Goal: Information Seeking & Learning: Learn about a topic

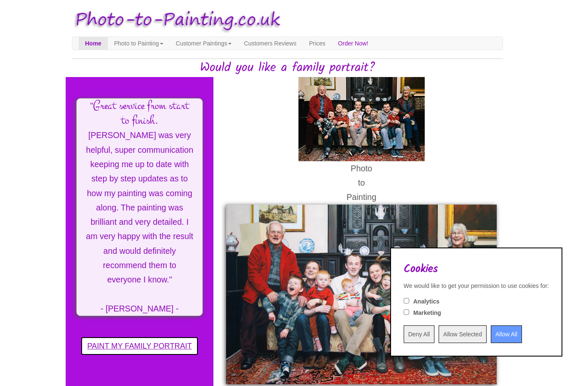
click at [403, 334] on input "Deny All" at bounding box center [418, 334] width 31 height 18
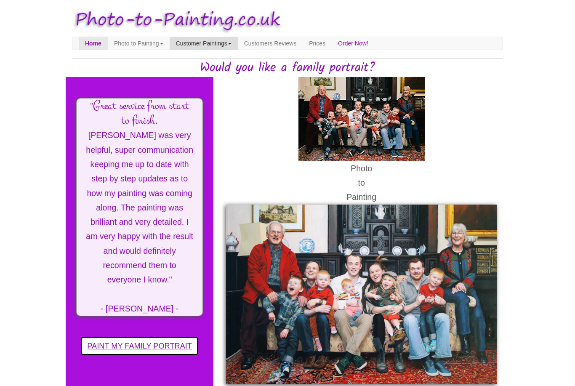
click at [237, 43] on link "Customer Paintings" at bounding box center [204, 43] width 68 height 13
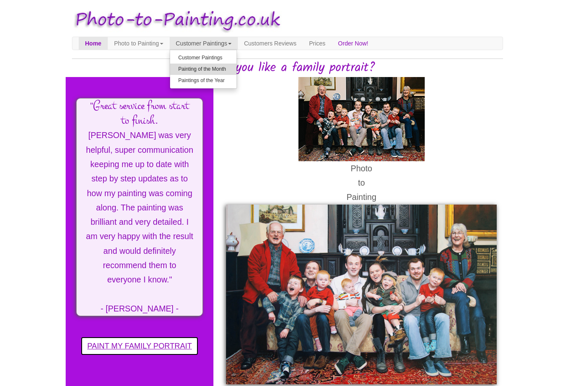
click at [234, 69] on link "Painting of the Month" at bounding box center [203, 69] width 66 height 11
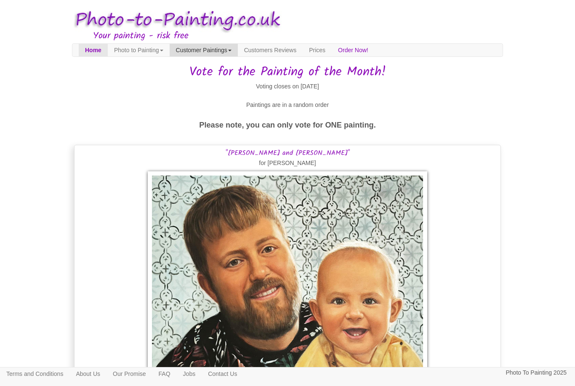
click at [238, 48] on link "Customer Paintings" at bounding box center [204, 50] width 68 height 13
click at [224, 67] on link "Customer Paintings" at bounding box center [203, 64] width 66 height 11
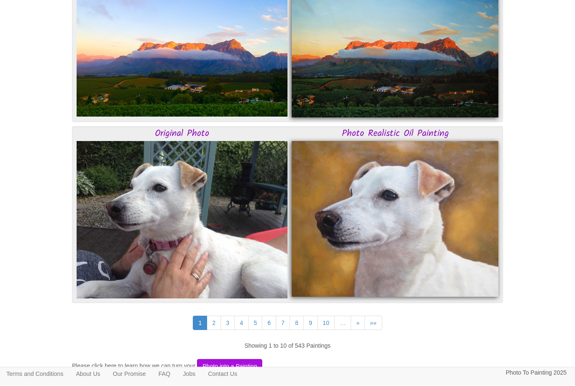
scroll to position [2075, 0]
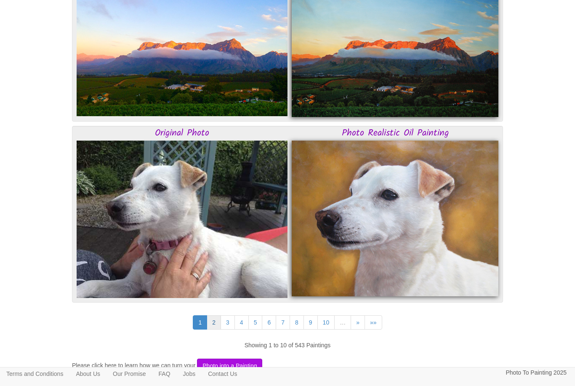
click at [211, 318] on link "2" at bounding box center [214, 322] width 14 height 14
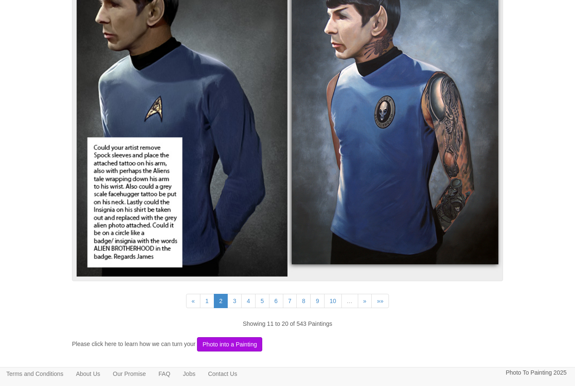
scroll to position [2114, 0]
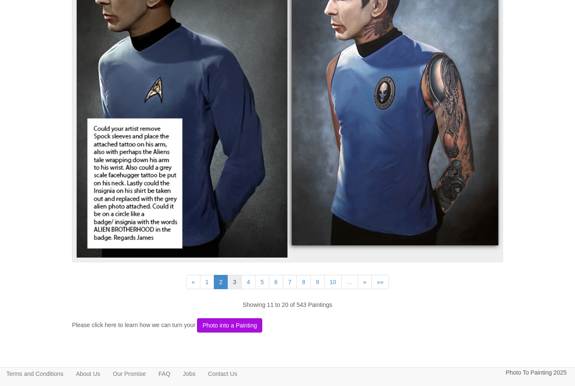
click at [233, 279] on link "3" at bounding box center [234, 282] width 14 height 14
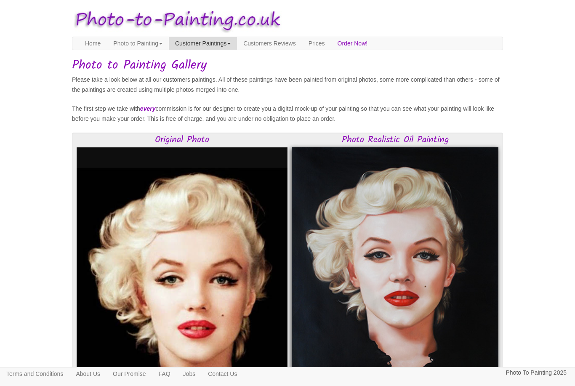
click at [230, 47] on link "Customer Paintings" at bounding box center [203, 43] width 68 height 13
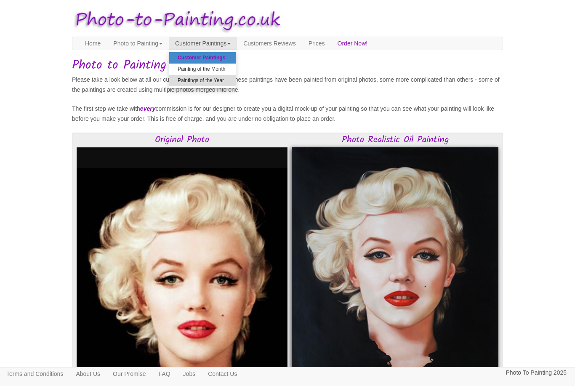
click at [232, 81] on link "Paintings of the Year" at bounding box center [202, 80] width 66 height 11
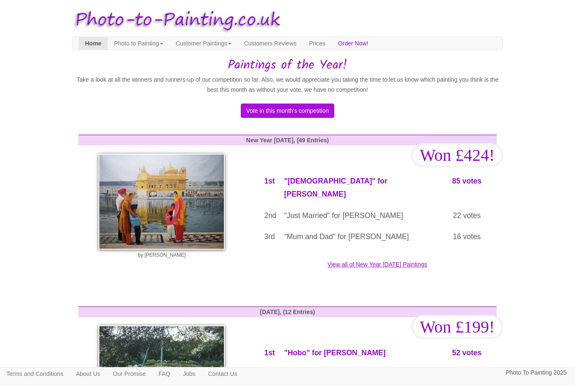
click at [87, 42] on link "Home" at bounding box center [93, 43] width 29 height 13
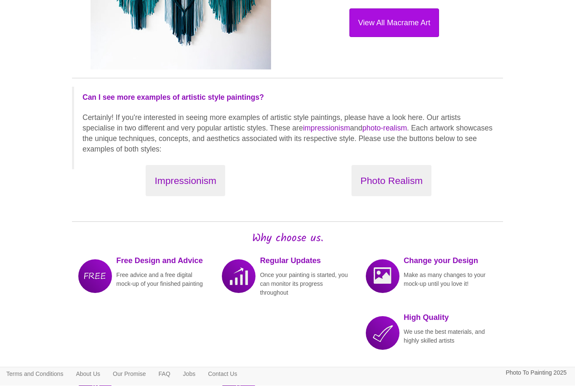
scroll to position [913, 0]
click at [165, 173] on button "Impressionism" at bounding box center [186, 181] width 80 height 32
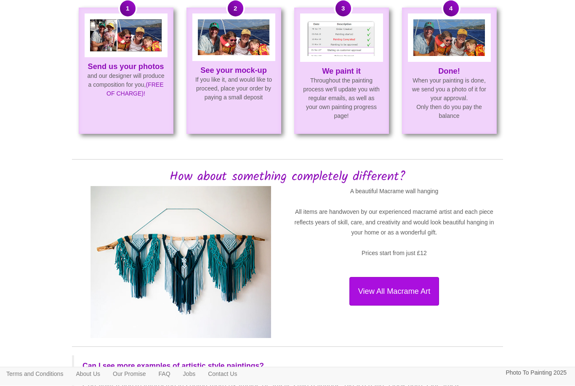
scroll to position [619, 0]
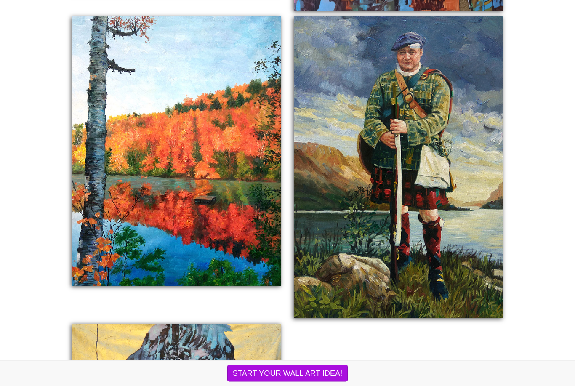
scroll to position [1276, 0]
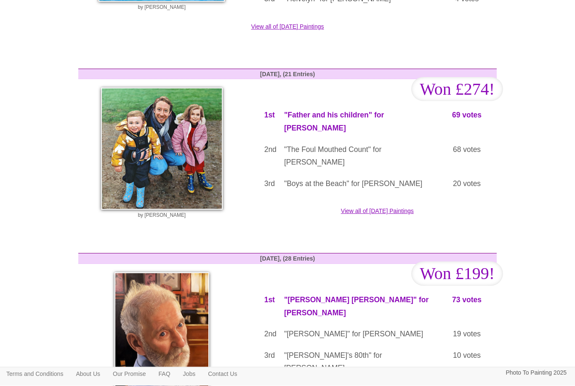
scroll to position [412, 0]
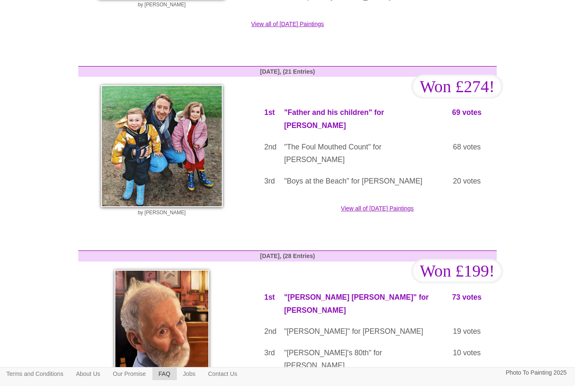
click at [177, 380] on link "FAQ" at bounding box center [164, 373] width 24 height 13
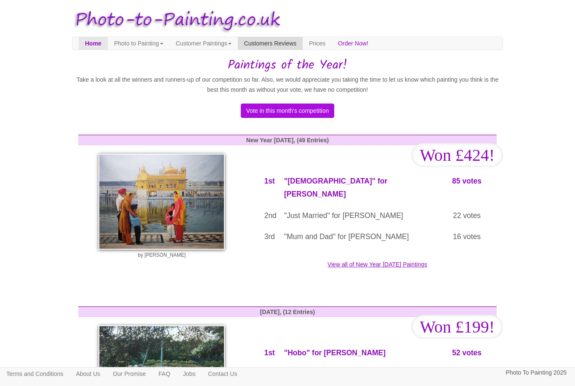
click at [303, 43] on link "Customers Reviews" at bounding box center [270, 43] width 65 height 13
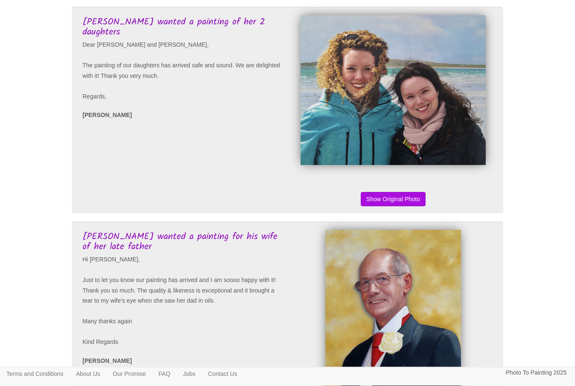
scroll to position [1812, 0]
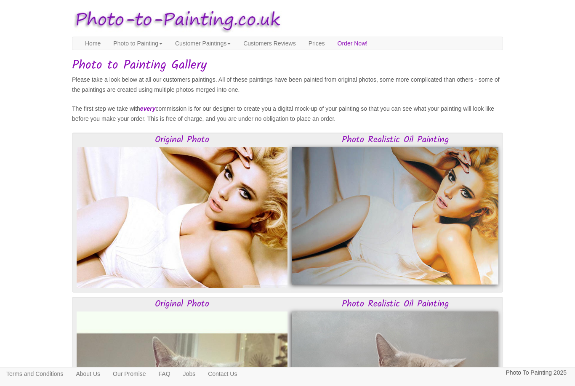
scroll to position [2141, 0]
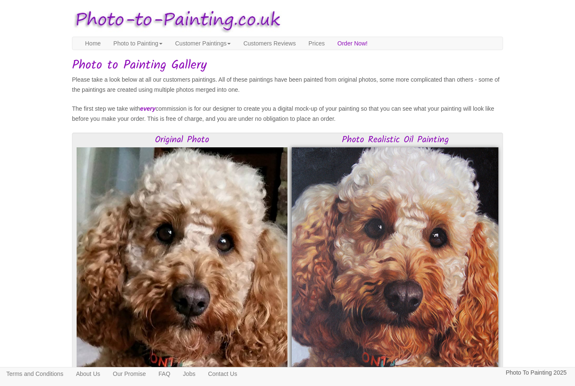
scroll to position [2102, 0]
